Goal: Ask a question

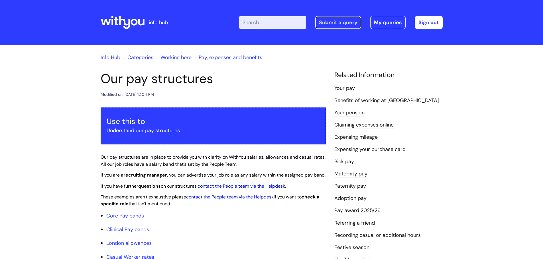
click at [339, 22] on link "Submit a query" at bounding box center [338, 22] width 46 height 13
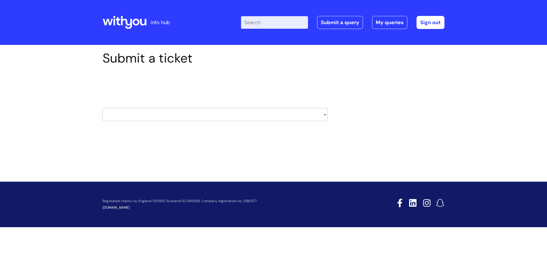
click at [171, 110] on select "HR / People IT and Support Clinical Drug Alerts Finance Accounts Data Support T…" at bounding box center [215, 114] width 225 height 13
select select "data_support_team"
click at [103, 108] on select "HR / People IT and Support Clinical Drug Alerts Finance Accounts Data Support T…" at bounding box center [215, 114] width 225 height 13
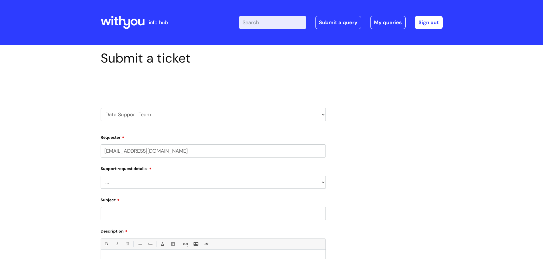
select select "80004286581"
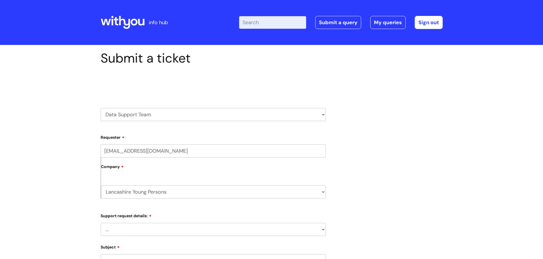
click at [125, 232] on select "... My enquiry relates to Nebula My enquiry relates to Halo My enquiry relates …" at bounding box center [213, 229] width 225 height 13
select select "My enquiry is something else"
click at [101, 223] on select "... My enquiry relates to Nebula My enquiry relates to Halo My enquiry relates …" at bounding box center [213, 229] width 225 height 13
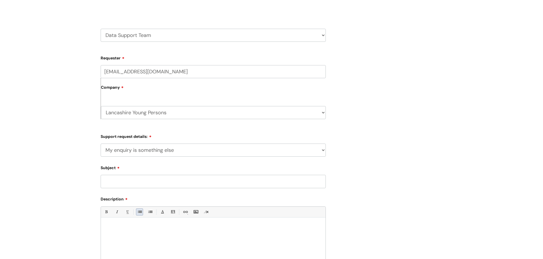
scroll to position [85, 0]
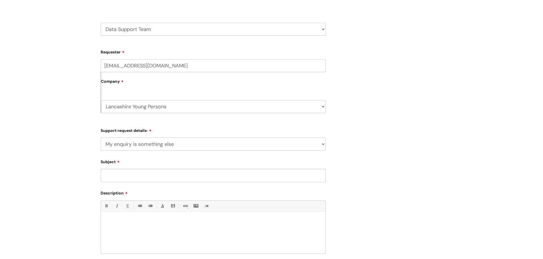
click at [124, 175] on input "Subject" at bounding box center [213, 175] width 225 height 13
type input "Data studio report access"
click at [138, 242] on div at bounding box center [213, 234] width 224 height 39
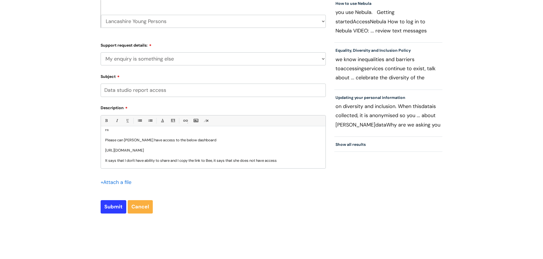
scroll to position [11, 0]
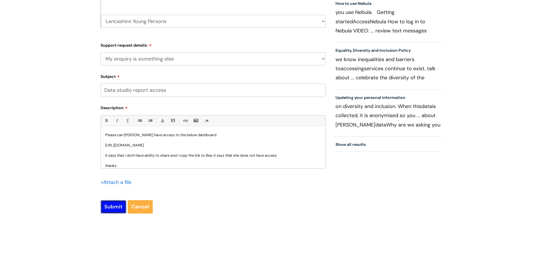
click at [104, 213] on input "Submit" at bounding box center [114, 206] width 26 height 13
type input "Please Wait..."
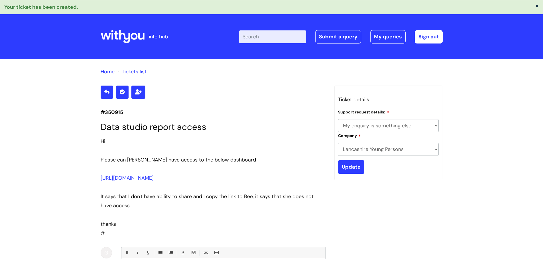
select select "My enquiry is something else"
